Goal: Task Accomplishment & Management: Manage account settings

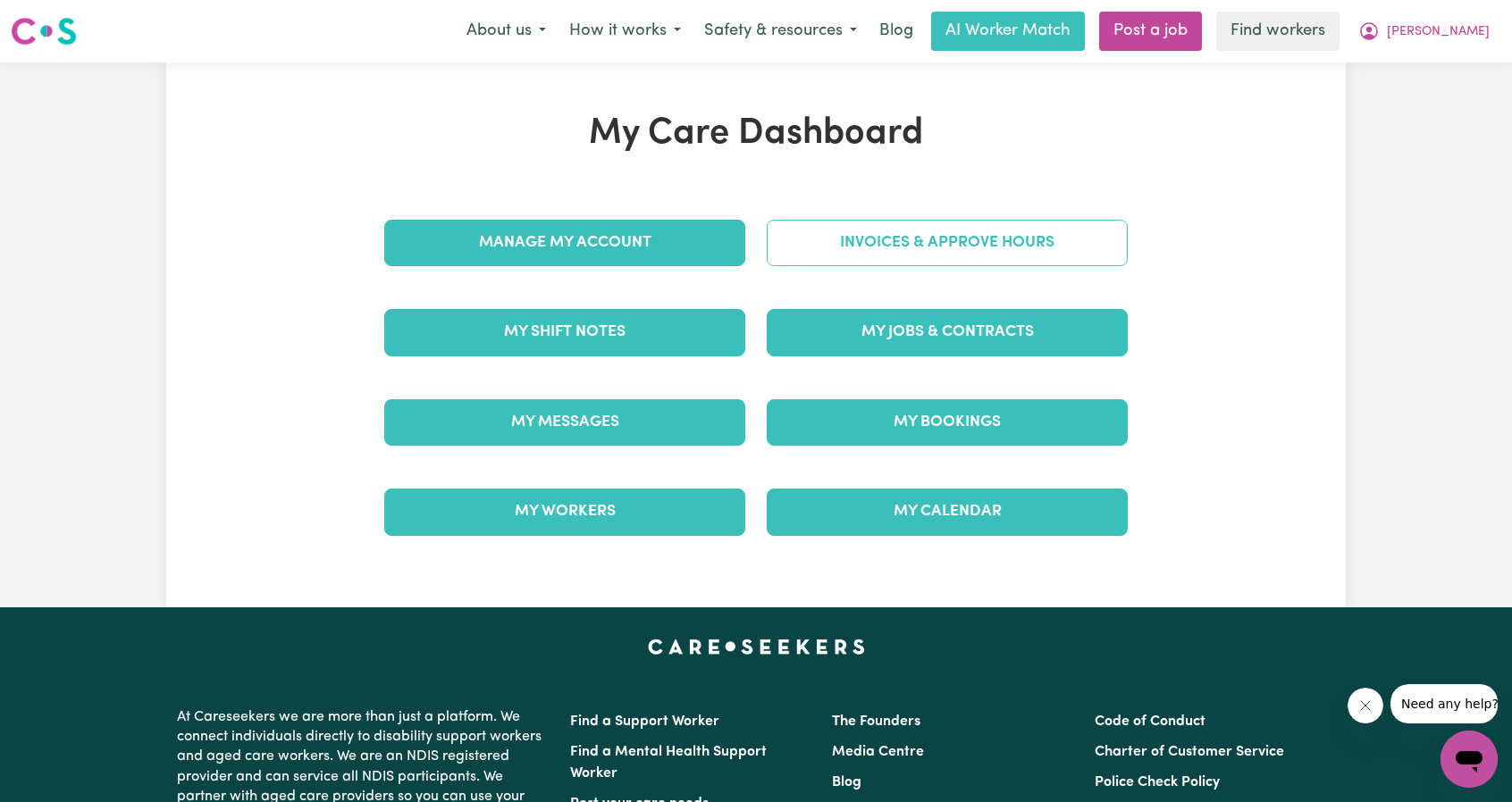
click at [878, 255] on link "Invoices & Approve Hours" at bounding box center [946, 243] width 361 height 46
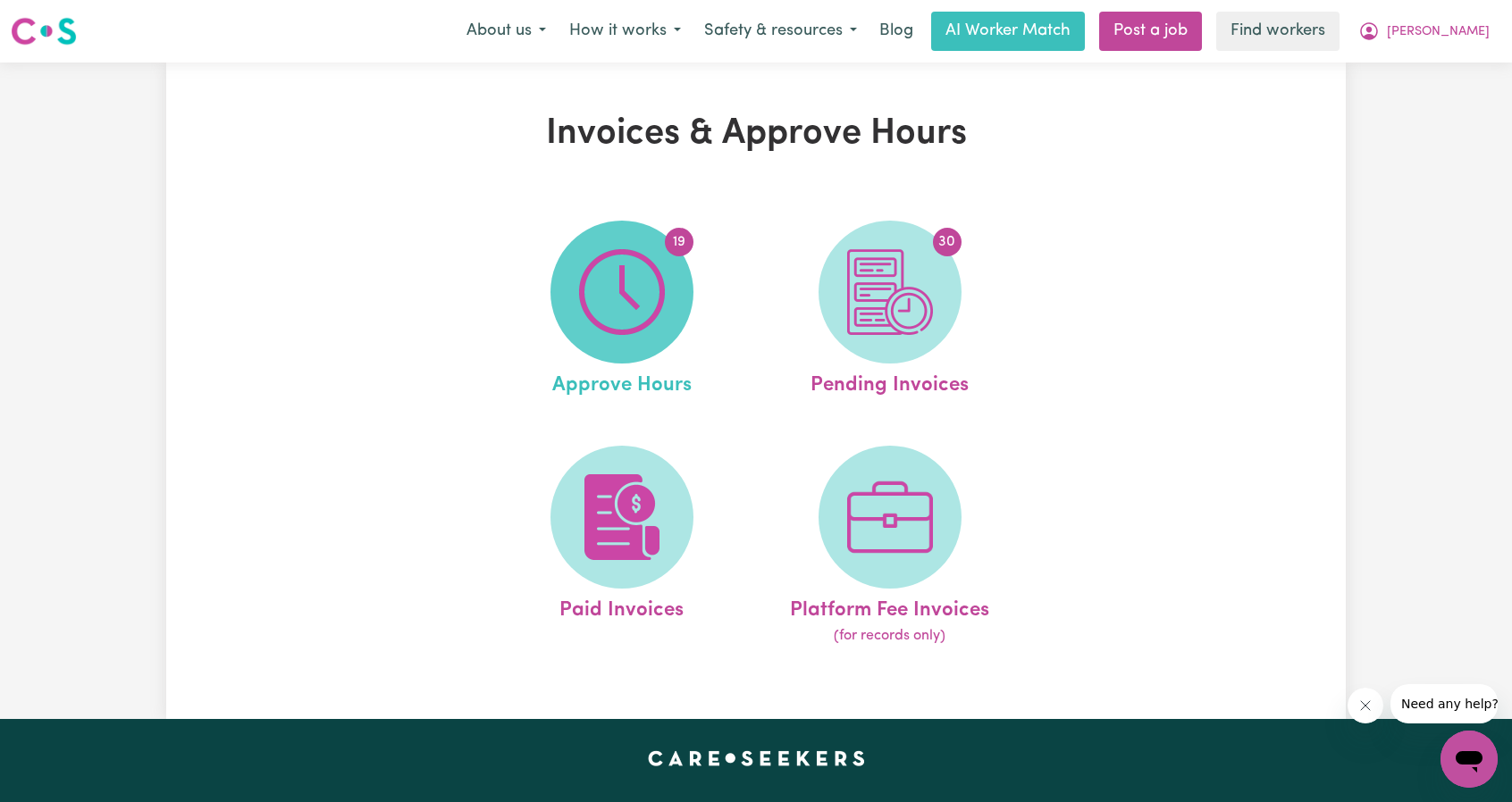
click at [623, 311] on img at bounding box center [621, 292] width 86 height 86
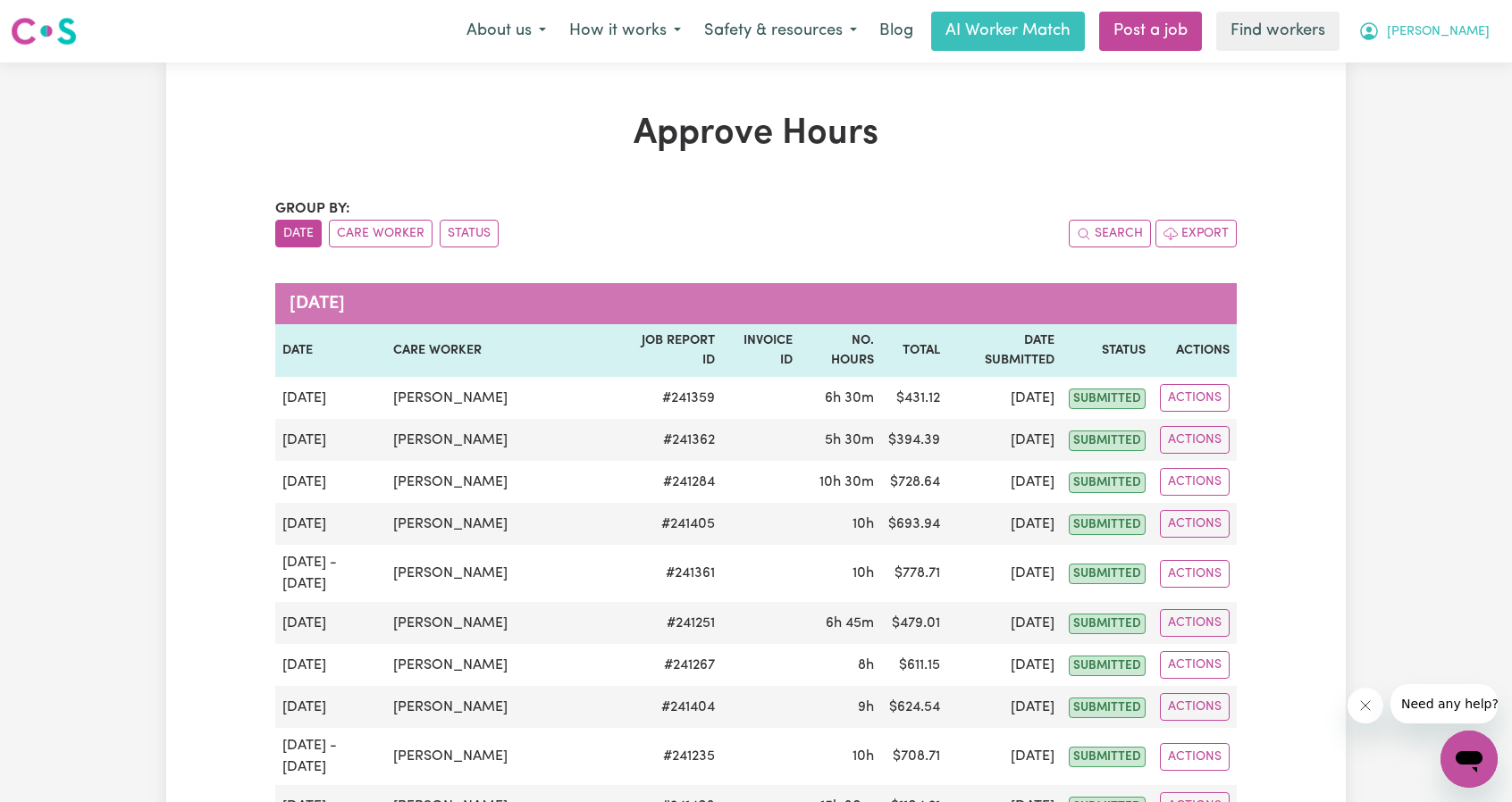
click at [1380, 31] on icon "My Account" at bounding box center [1368, 30] width 21 height 21
click at [1413, 56] on link "My Dashboard" at bounding box center [1429, 69] width 141 height 34
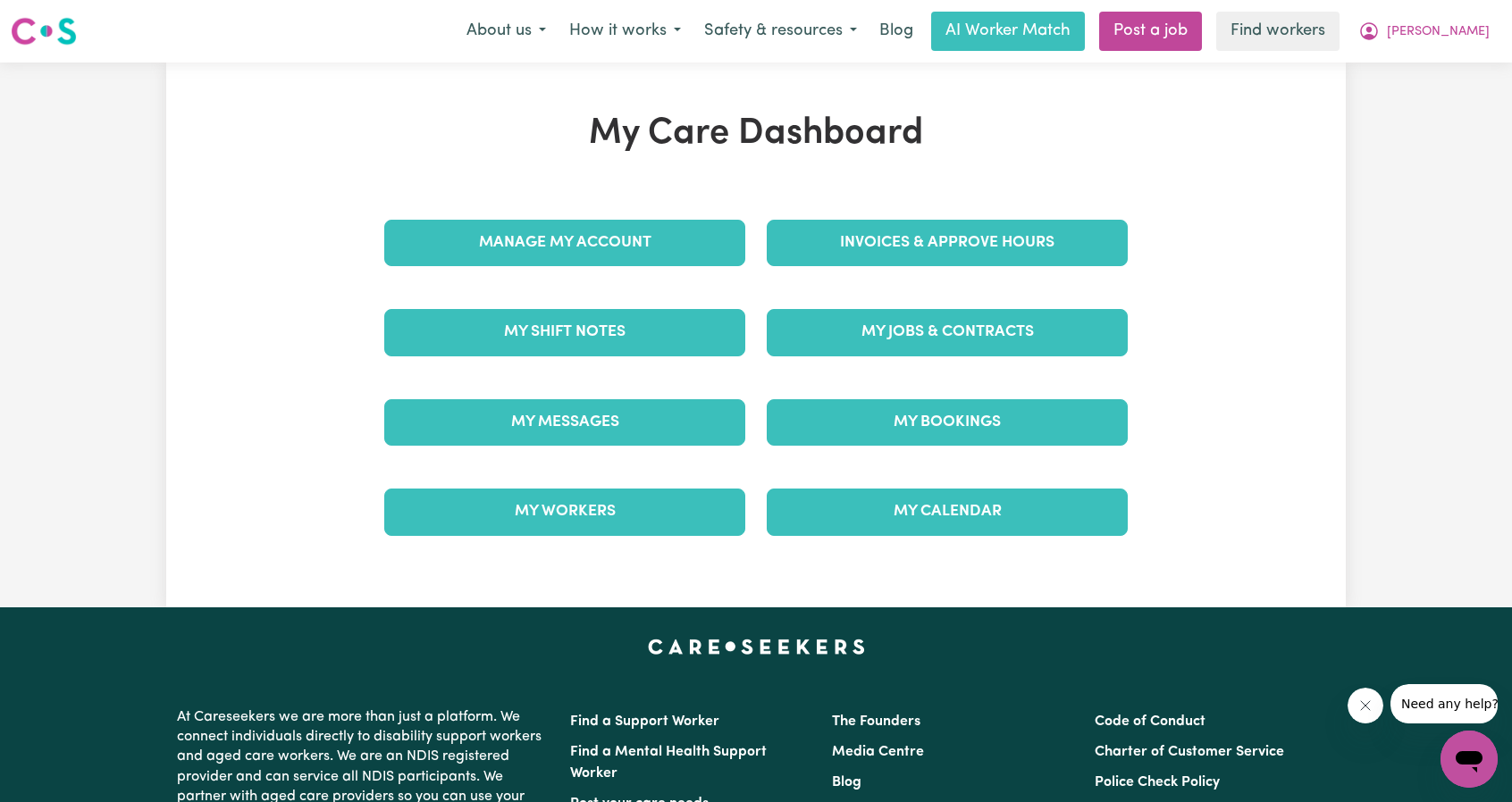
click at [1018, 215] on div "Invoices & Approve Hours" at bounding box center [947, 243] width 383 height 90
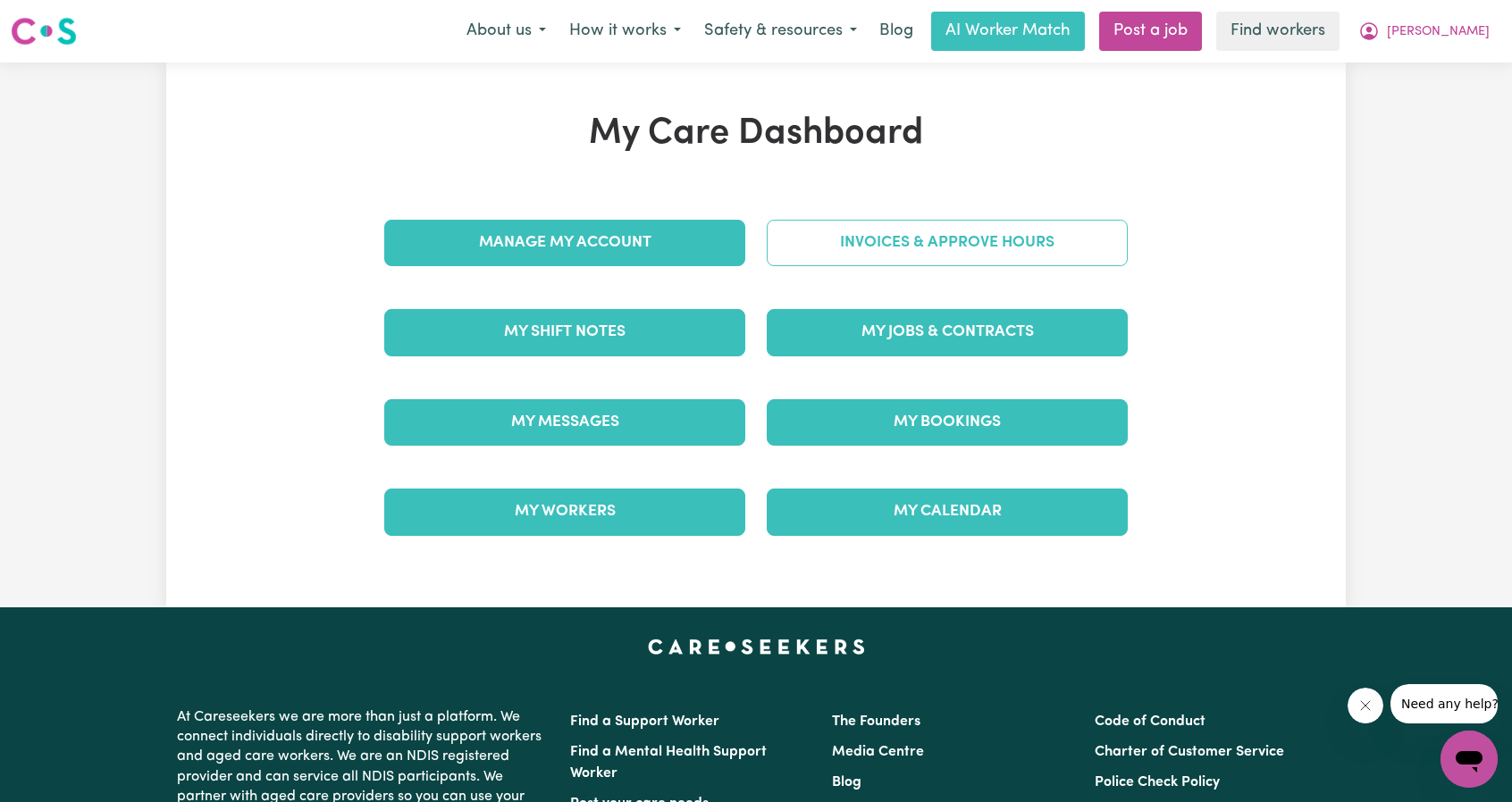
click at [989, 235] on link "Invoices & Approve Hours" at bounding box center [946, 243] width 361 height 46
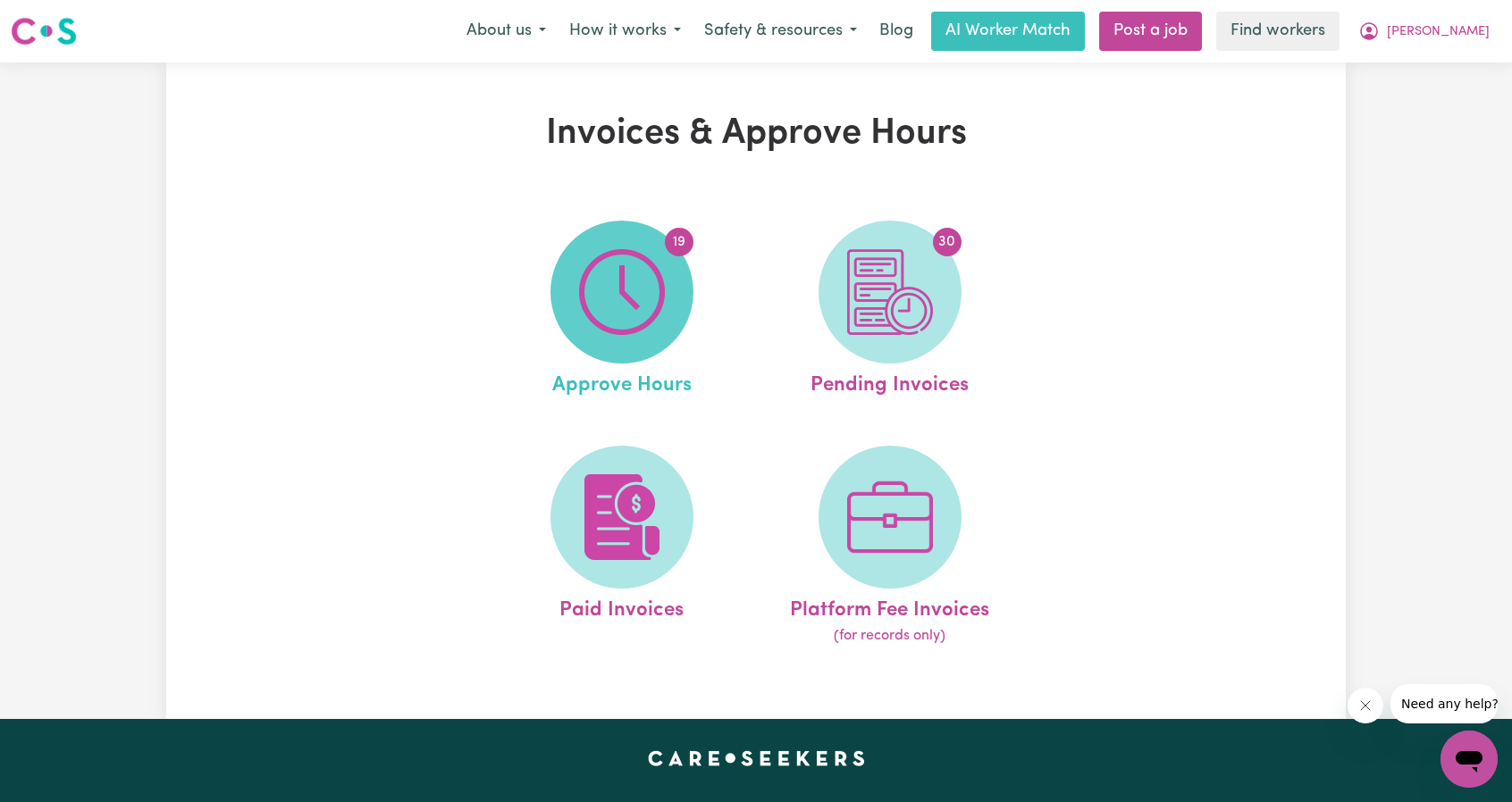
click at [668, 303] on span "19" at bounding box center [622, 292] width 143 height 143
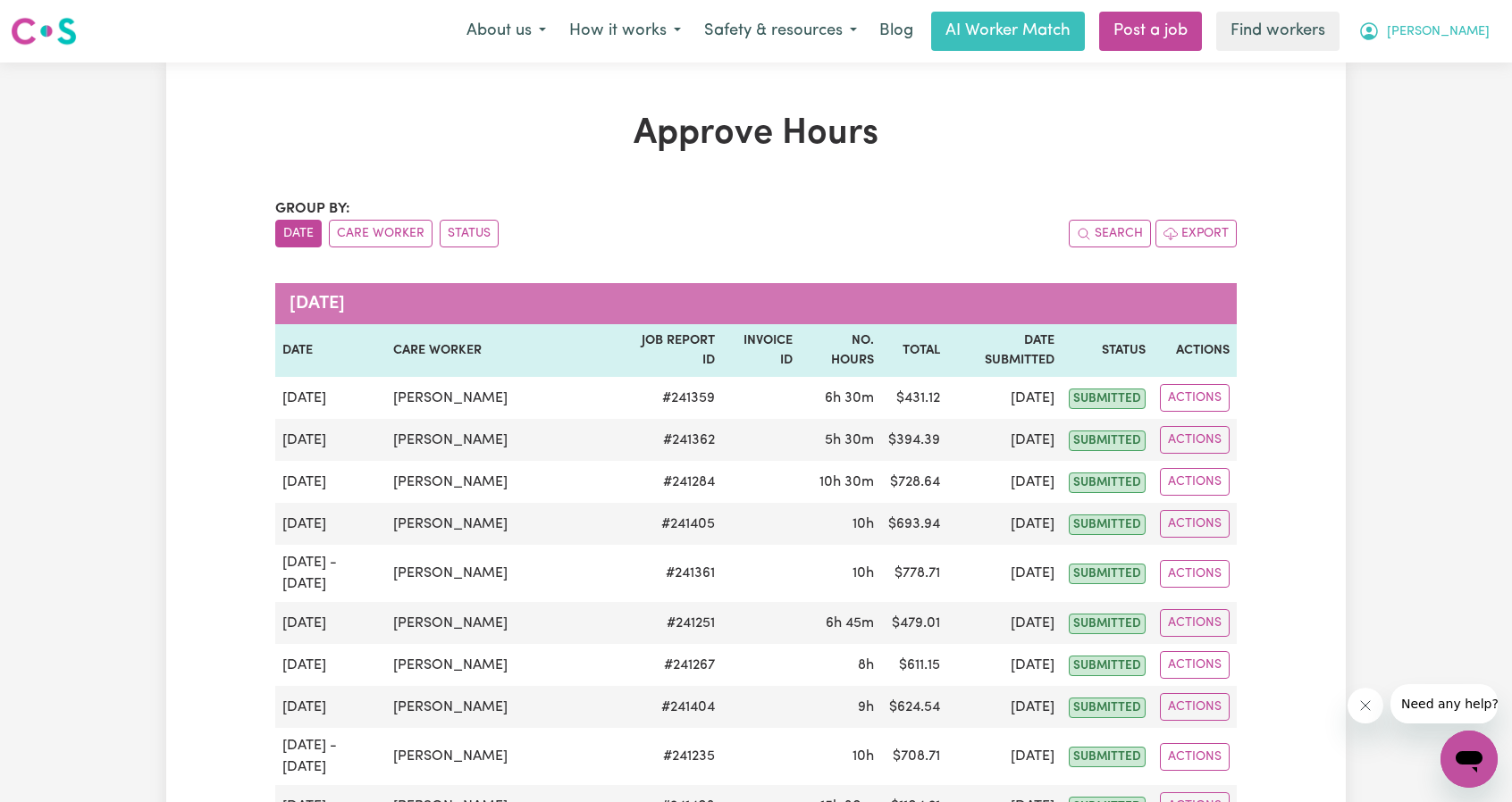
click at [1450, 32] on span "Joshua" at bounding box center [1437, 31] width 103 height 19
click at [1405, 69] on link "My Dashboard" at bounding box center [1429, 69] width 141 height 34
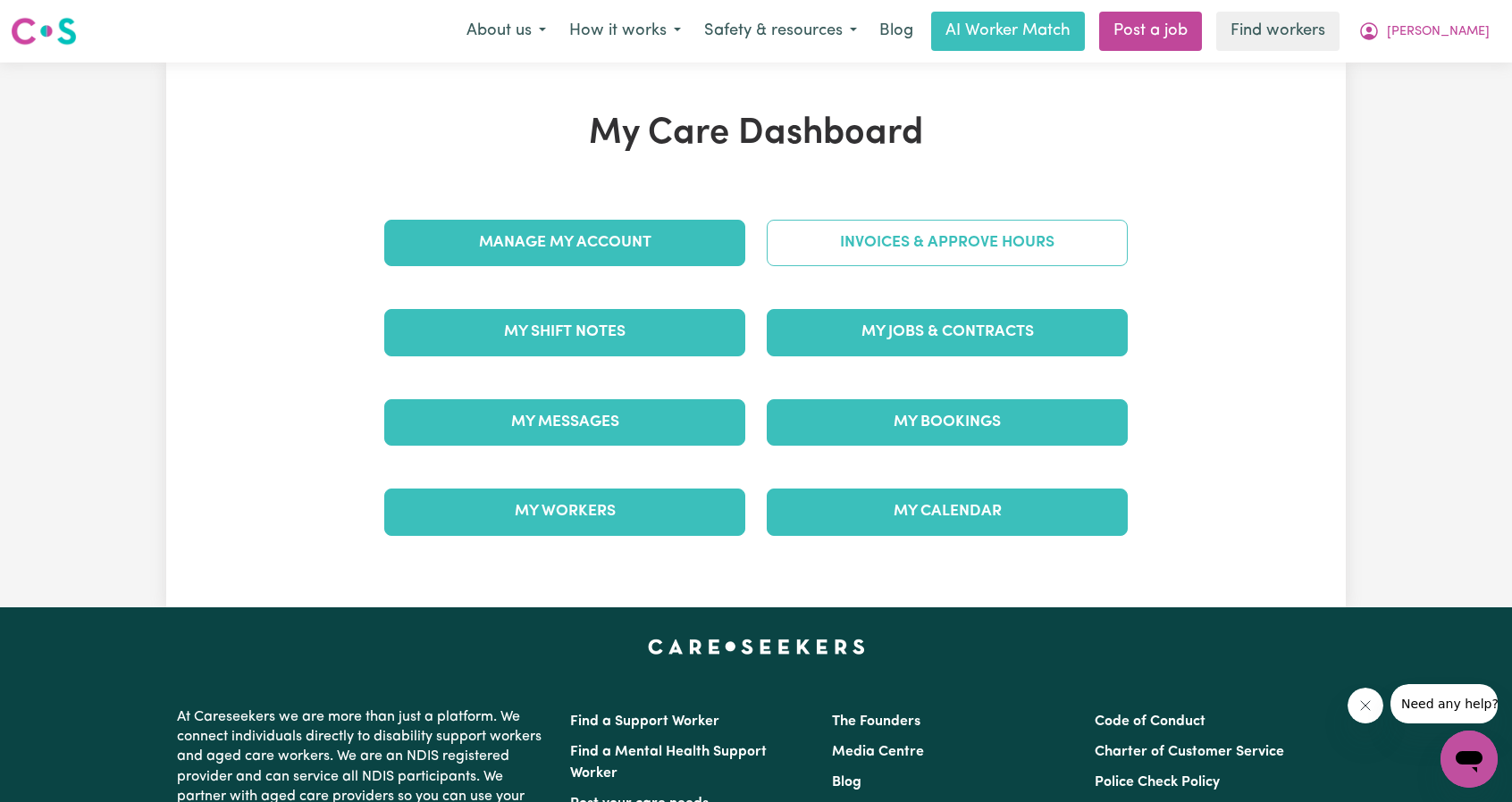
click at [890, 237] on link "Invoices & Approve Hours" at bounding box center [946, 243] width 361 height 46
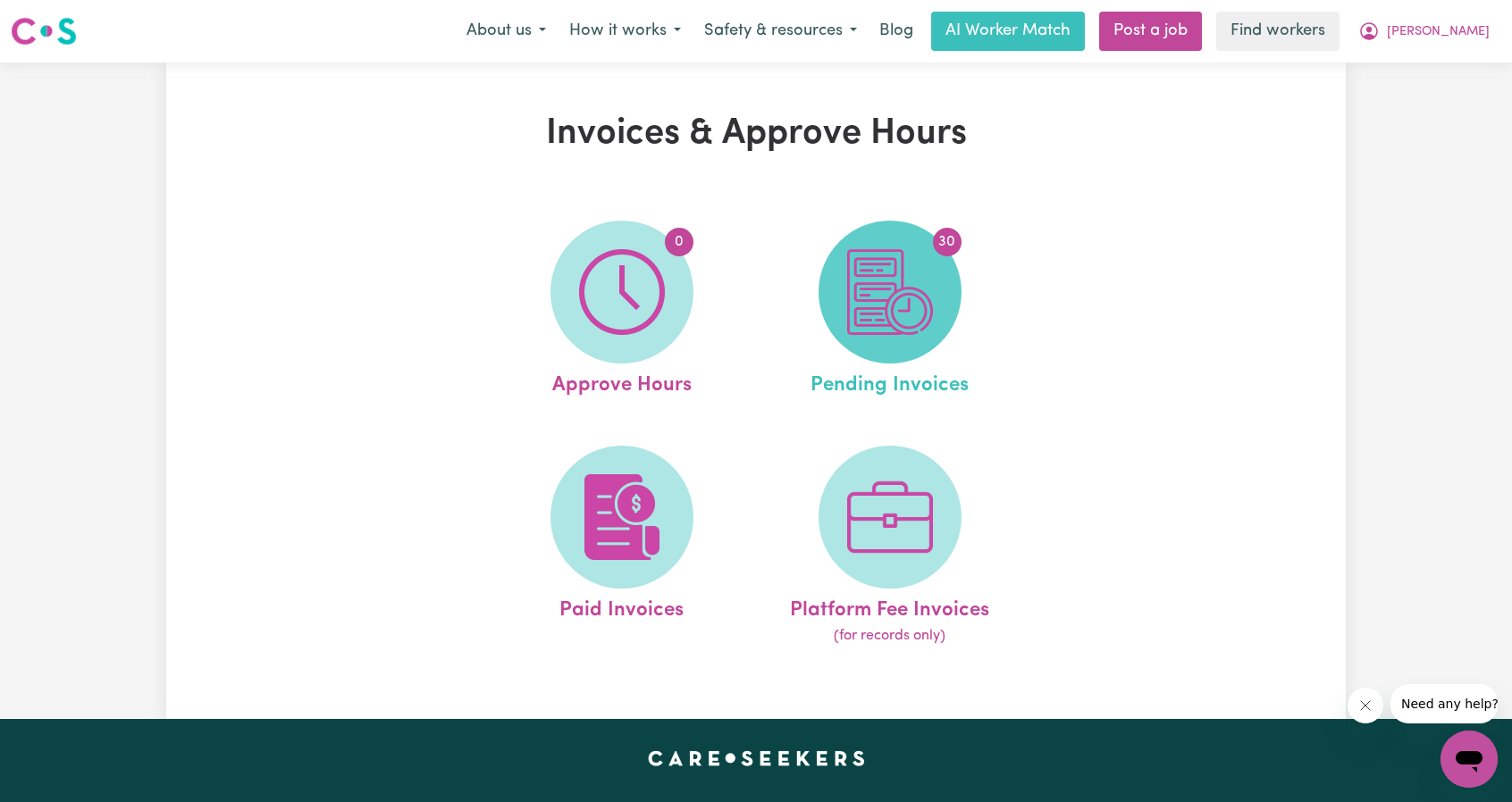
click at [867, 341] on span "30" at bounding box center [890, 292] width 143 height 143
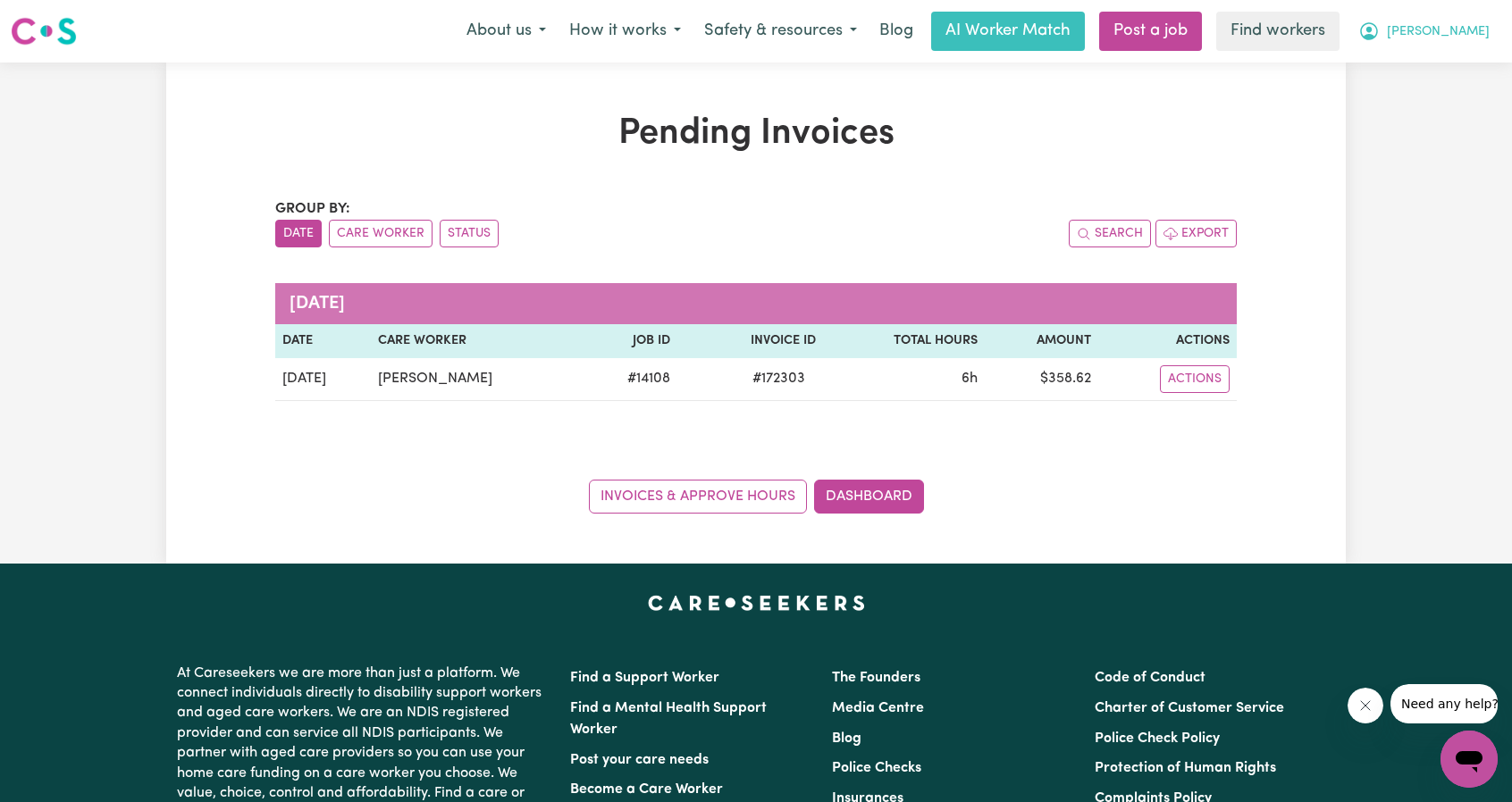
click at [1462, 32] on span "[PERSON_NAME]" at bounding box center [1437, 31] width 103 height 19
click at [1440, 103] on link "Logout" at bounding box center [1429, 103] width 141 height 34
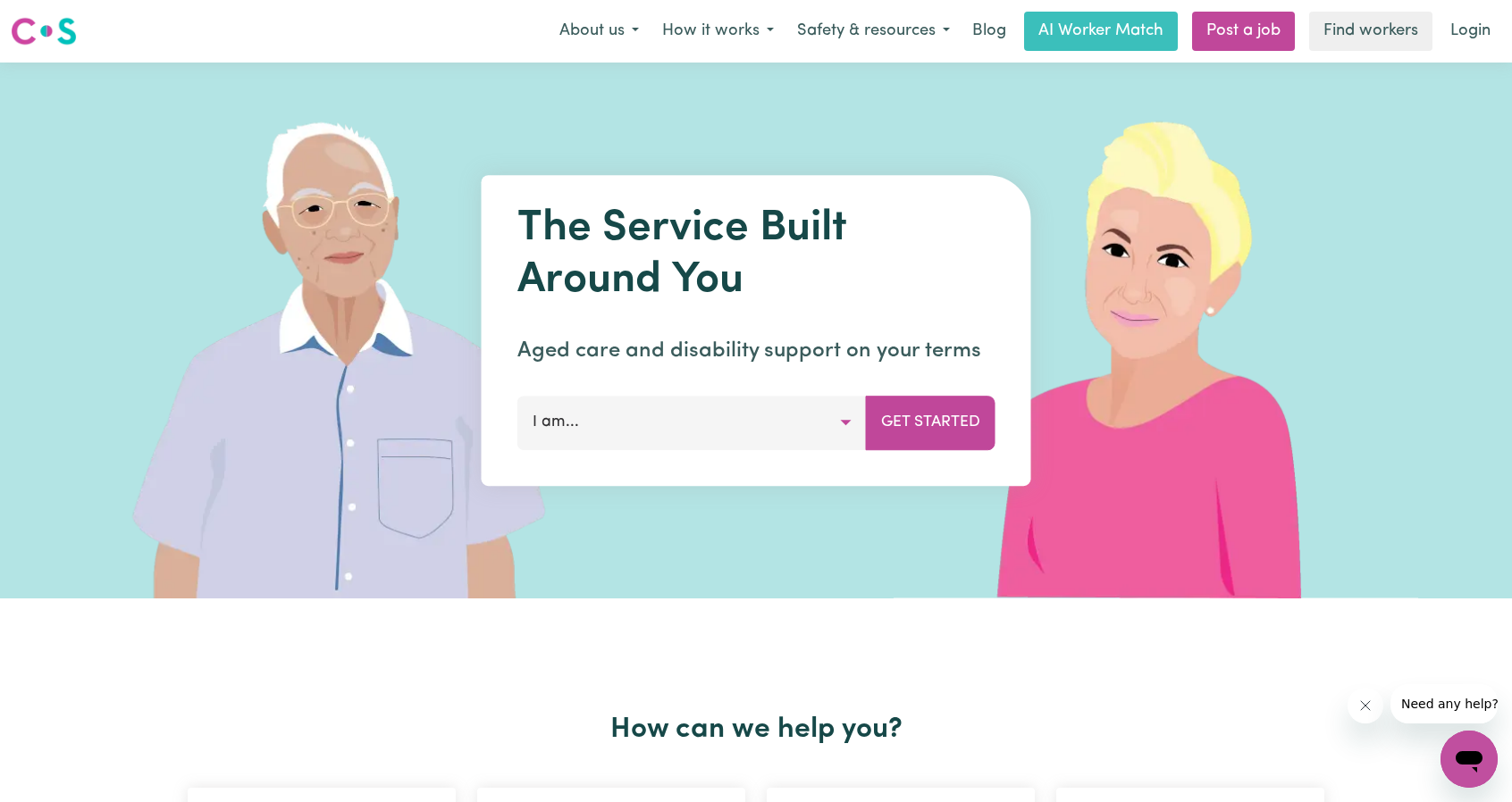
click at [1473, 30] on link "Login" at bounding box center [1469, 31] width 62 height 40
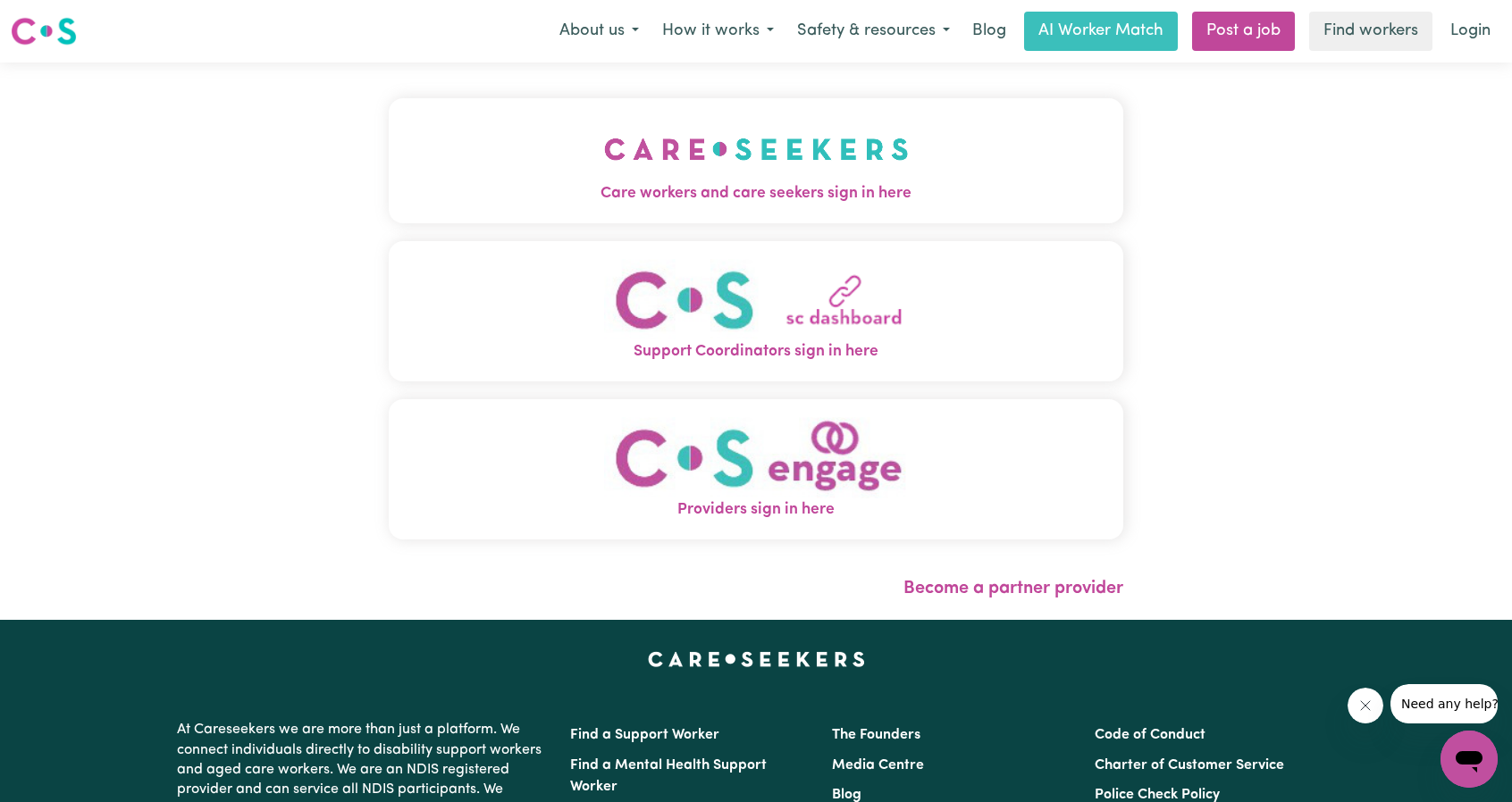
click at [604, 176] on img "Care workers and care seekers sign in here" at bounding box center [757, 150] width 305 height 67
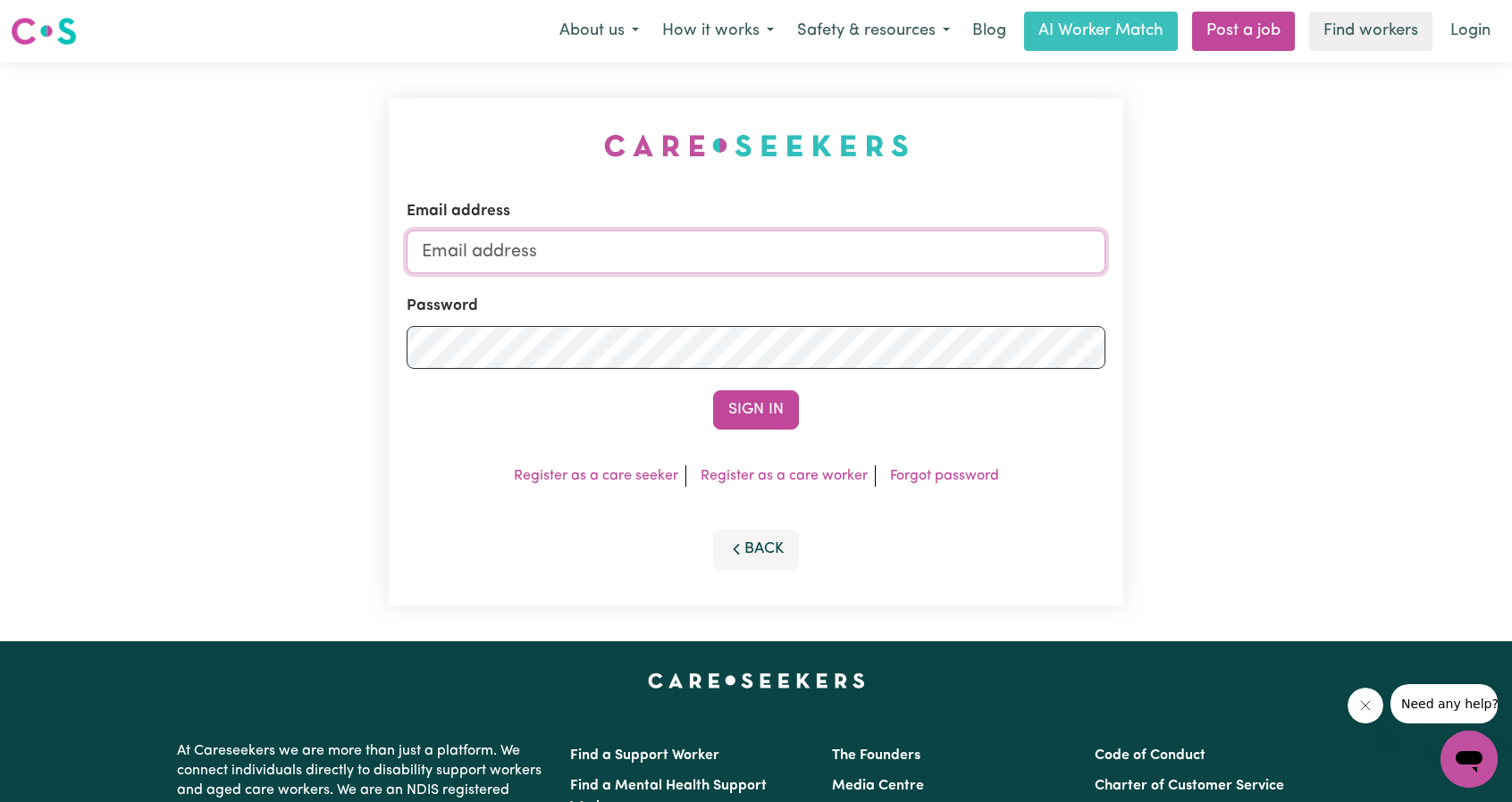
click at [732, 245] on input "Email address" at bounding box center [756, 251] width 699 height 43
drag, startPoint x: 510, startPoint y: 255, endPoint x: 820, endPoint y: 261, distance: 310.1
click at [820, 261] on input "[EMAIL_ADDRESS][PERSON_NAME][DOMAIN_NAME]" at bounding box center [756, 251] width 699 height 43
type input "[EMAIL_ADDRESS][DOMAIN_NAME]"
click at [758, 403] on button "Sign In" at bounding box center [755, 409] width 86 height 40
